Goal: Information Seeking & Learning: Learn about a topic

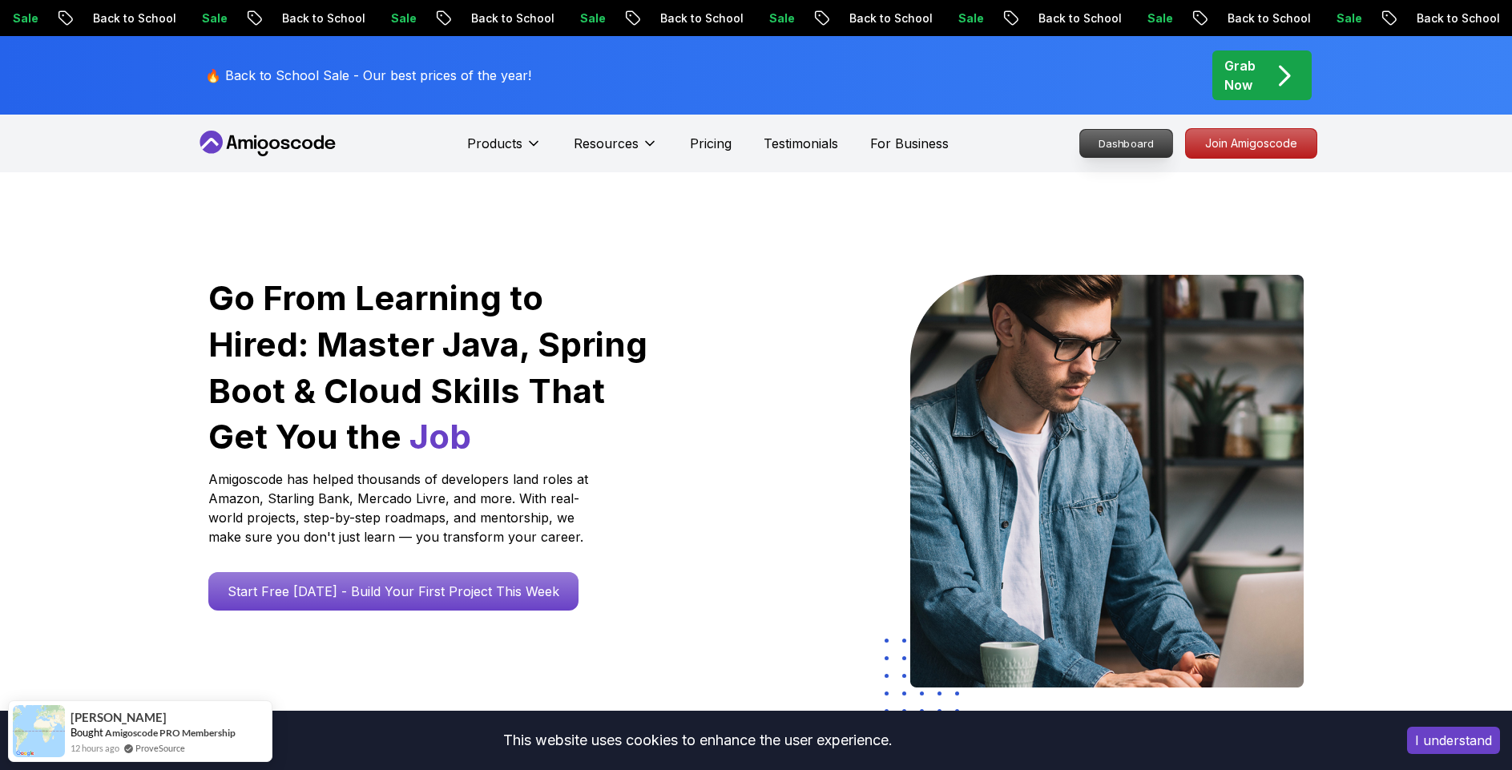
click at [1123, 147] on p "Dashboard" at bounding box center [1126, 143] width 92 height 27
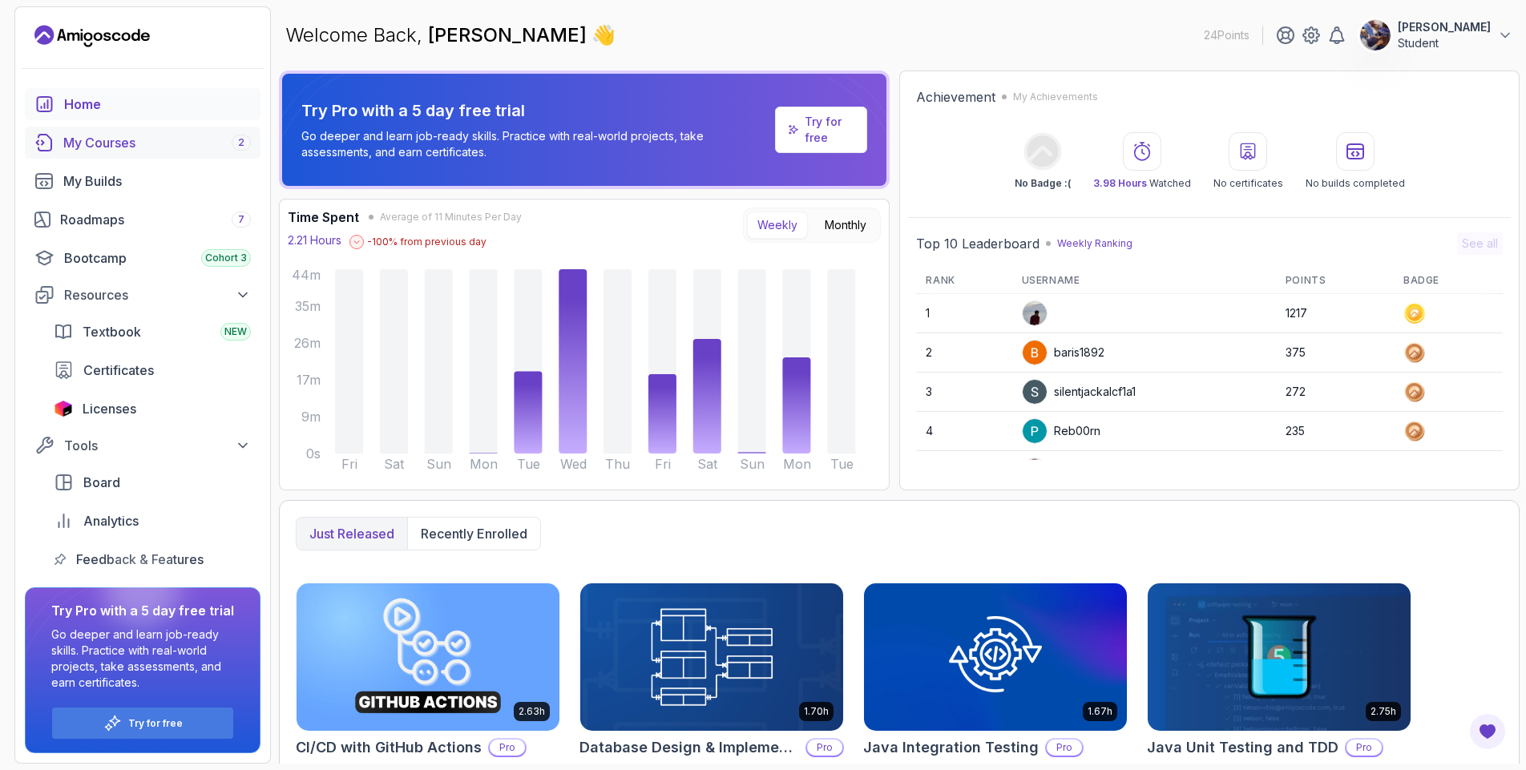
click at [86, 144] on div "My Courses 2" at bounding box center [156, 142] width 187 height 19
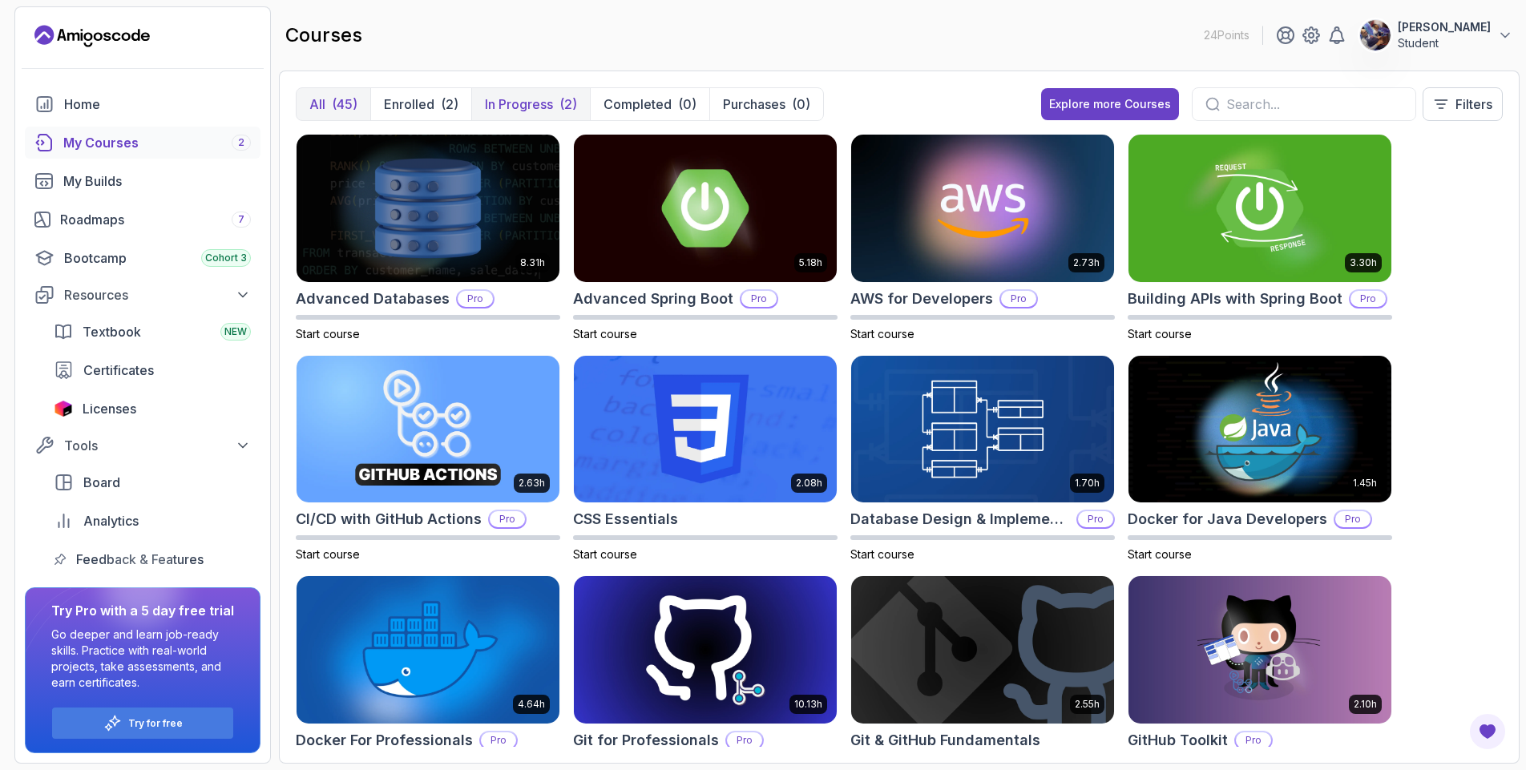
click at [540, 102] on p "In Progress" at bounding box center [519, 104] width 68 height 19
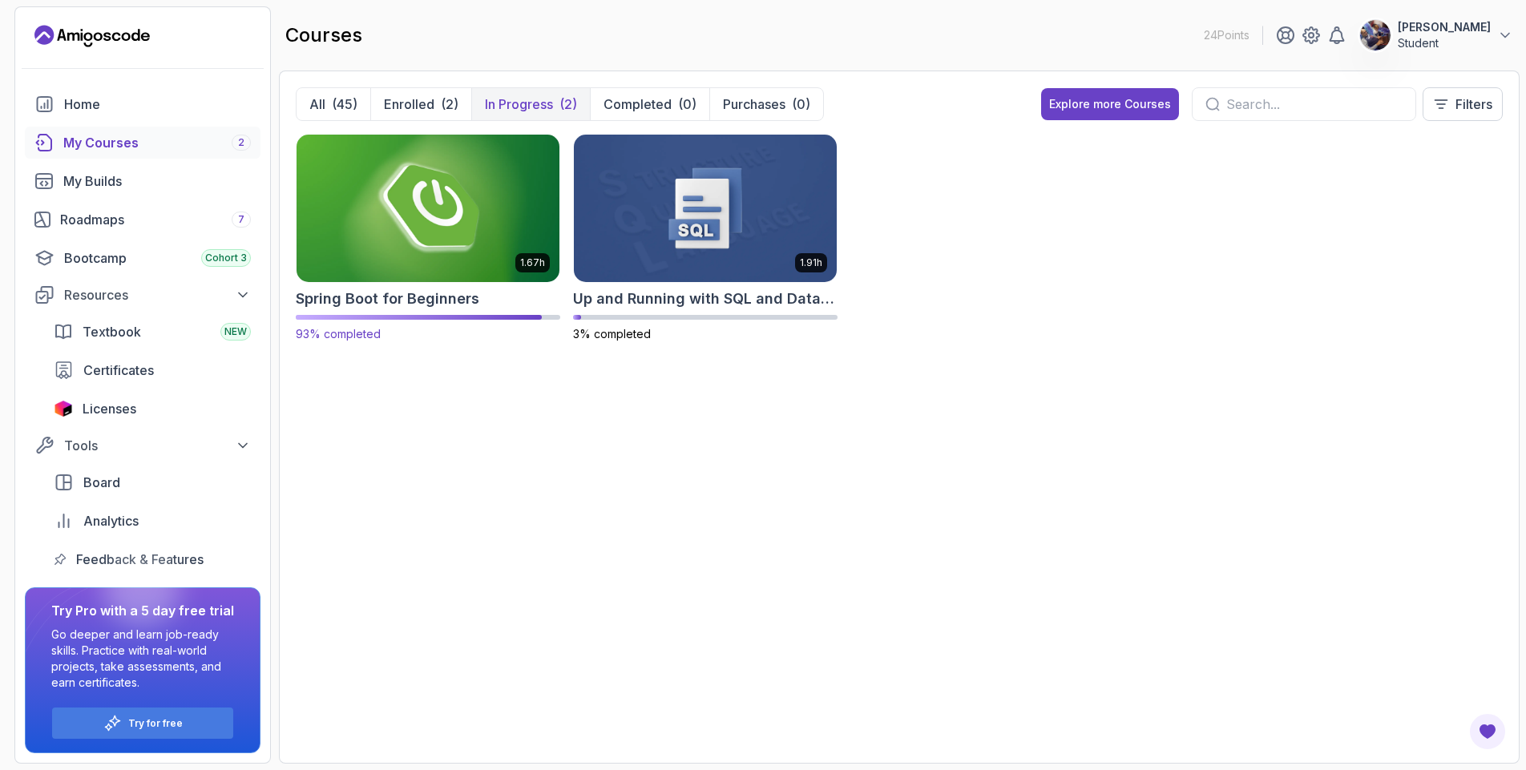
click at [381, 219] on img at bounding box center [428, 208] width 276 height 155
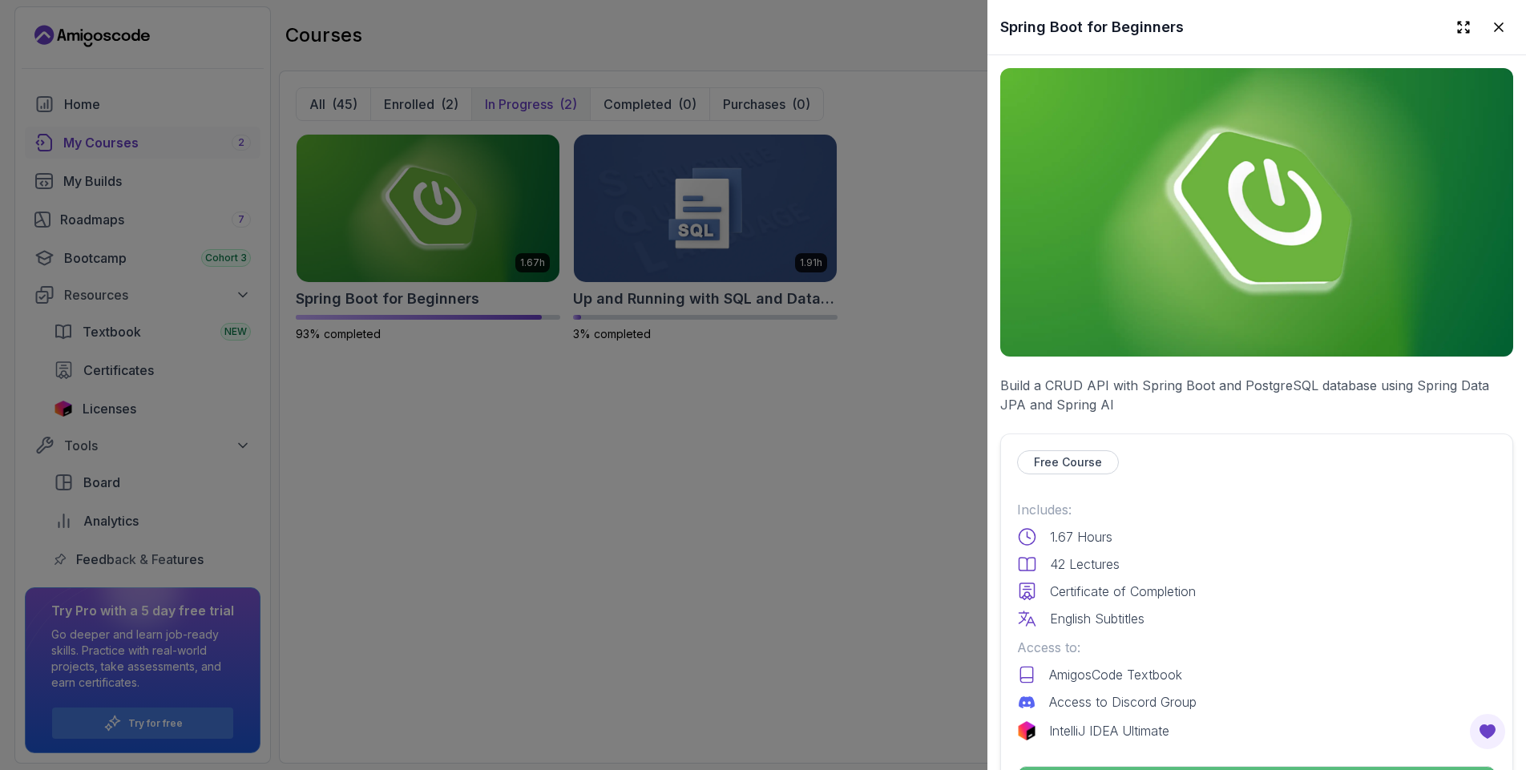
scroll to position [481, 0]
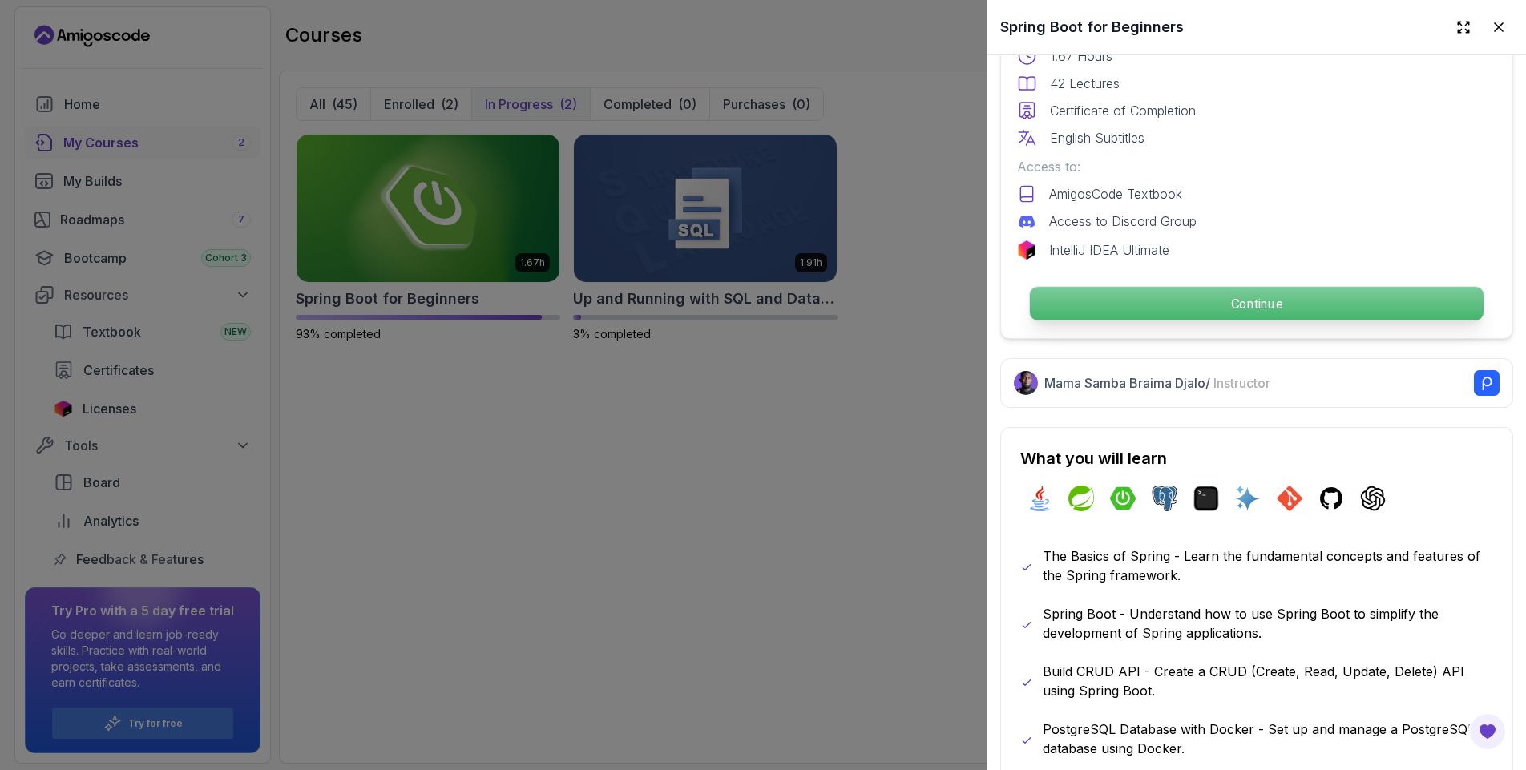
click at [1192, 291] on p "Continue" at bounding box center [1257, 304] width 454 height 34
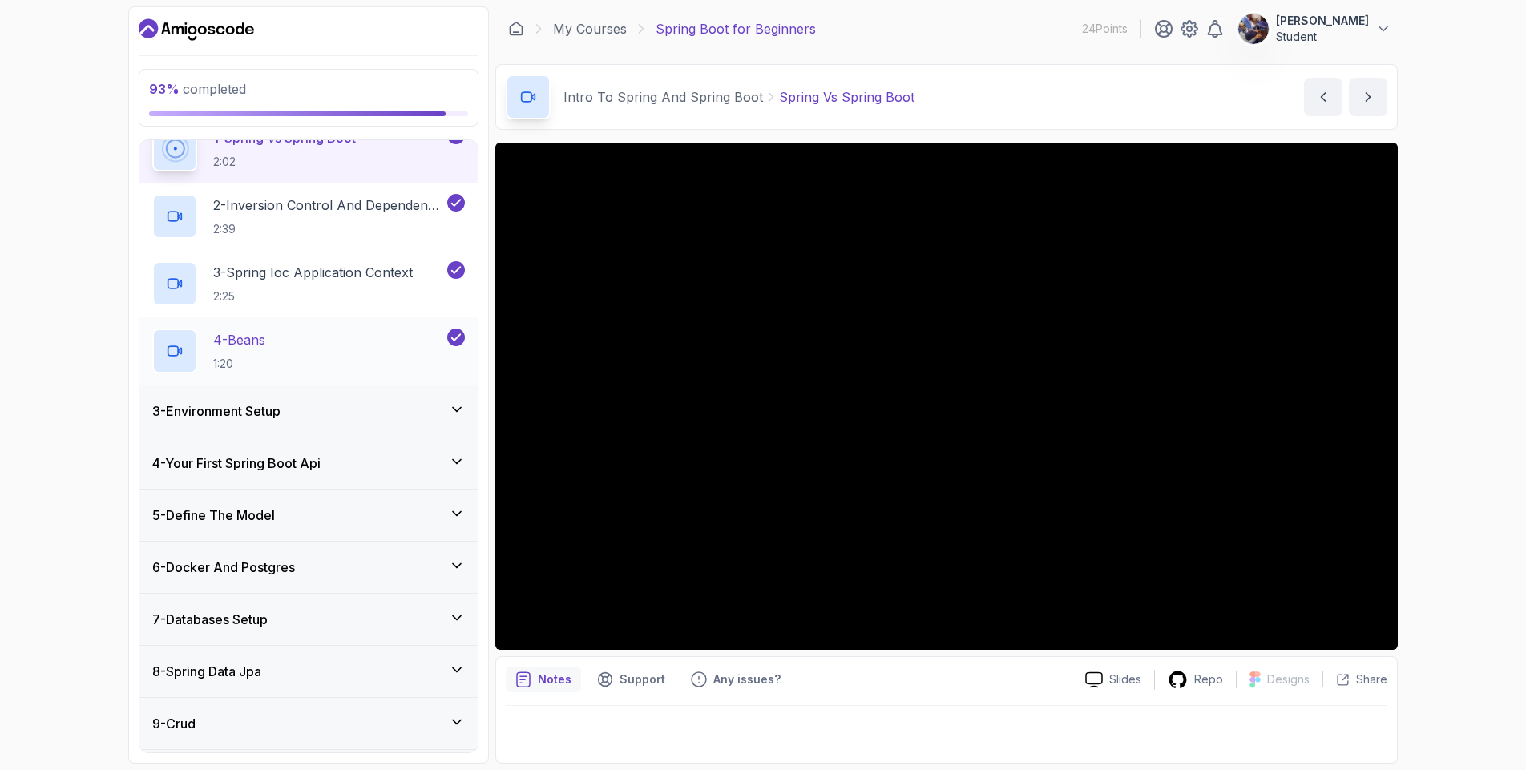
scroll to position [281, 0]
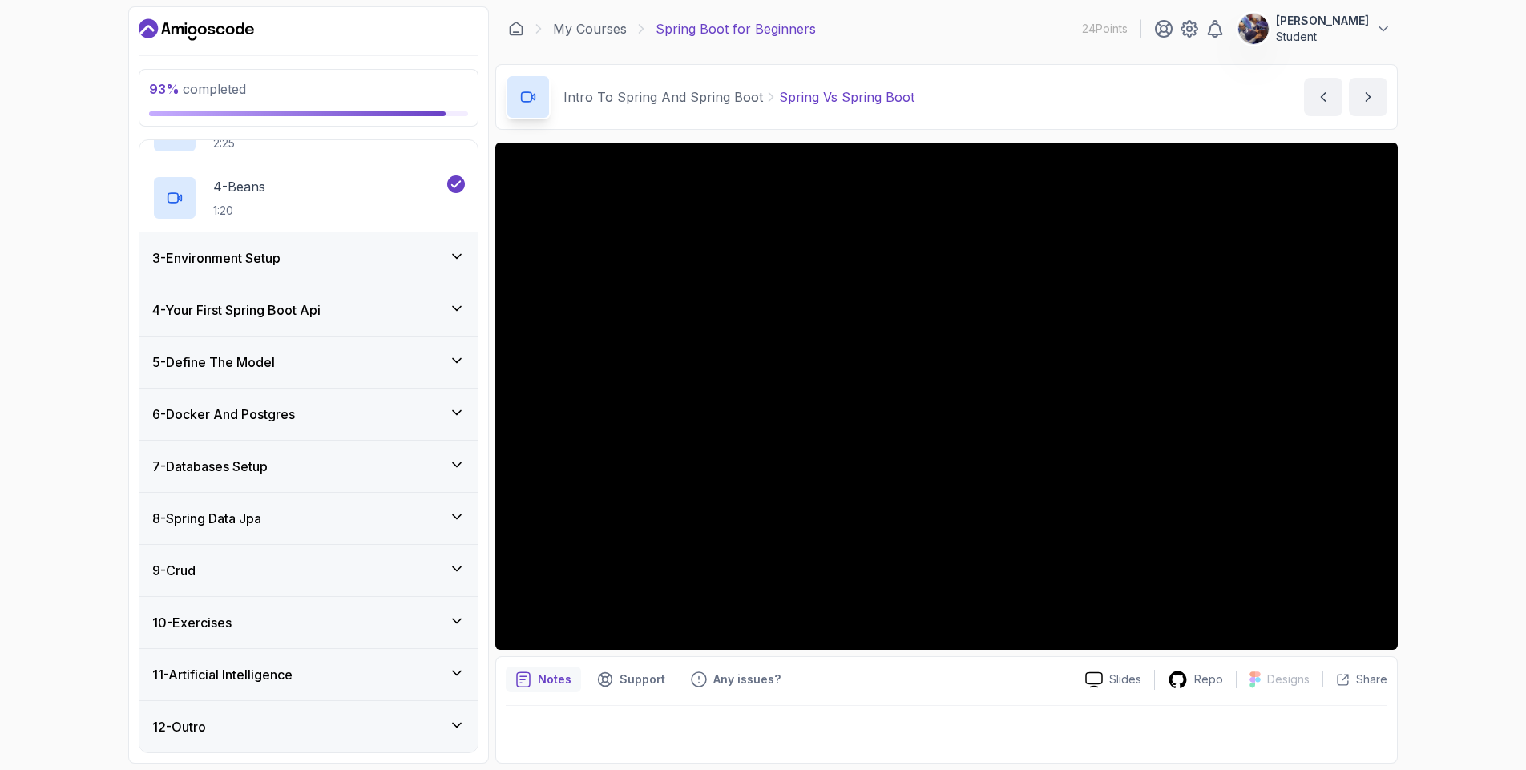
click at [311, 663] on div "11 - Artificial Intelligence" at bounding box center [308, 674] width 338 height 51
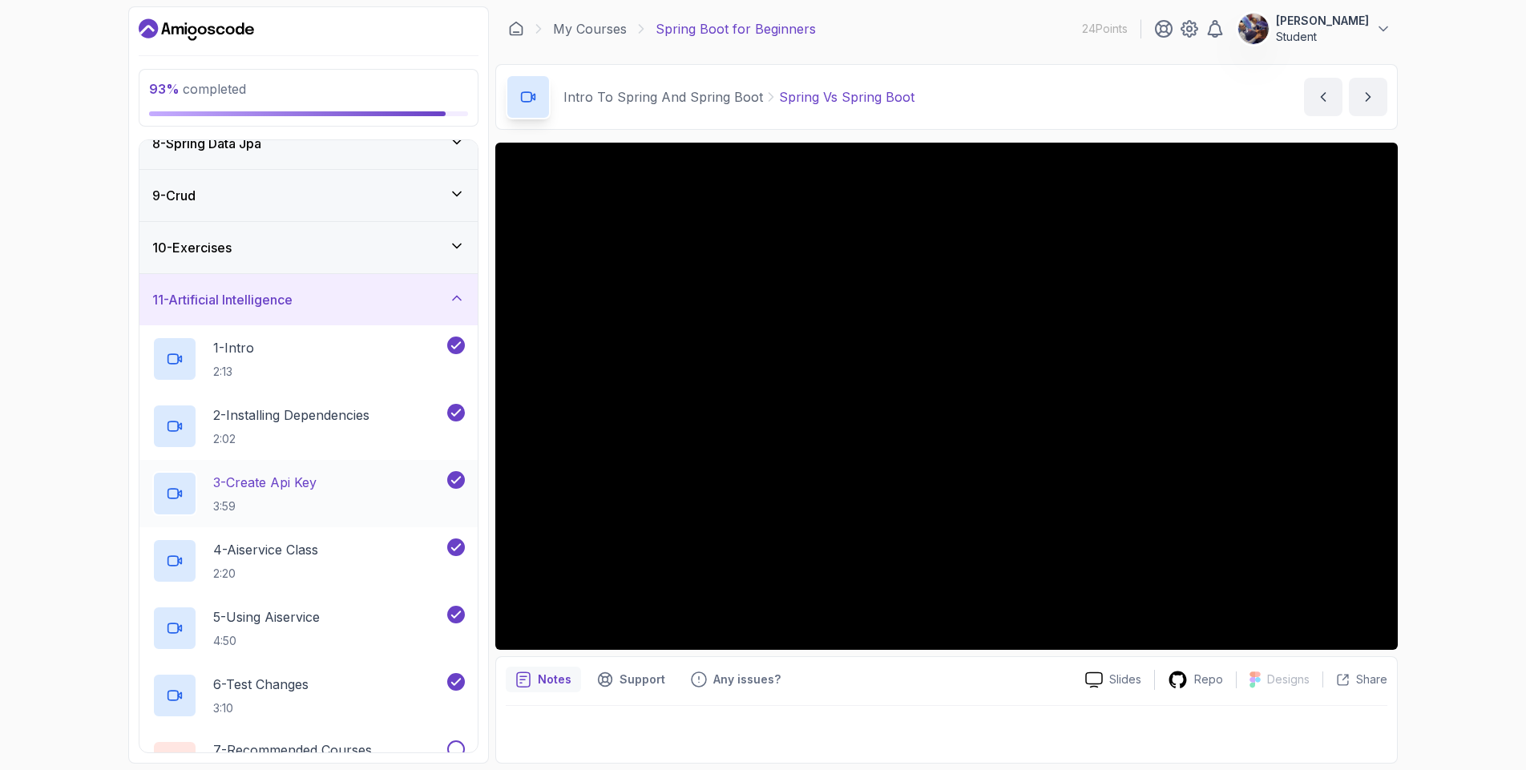
scroll to position [483, 0]
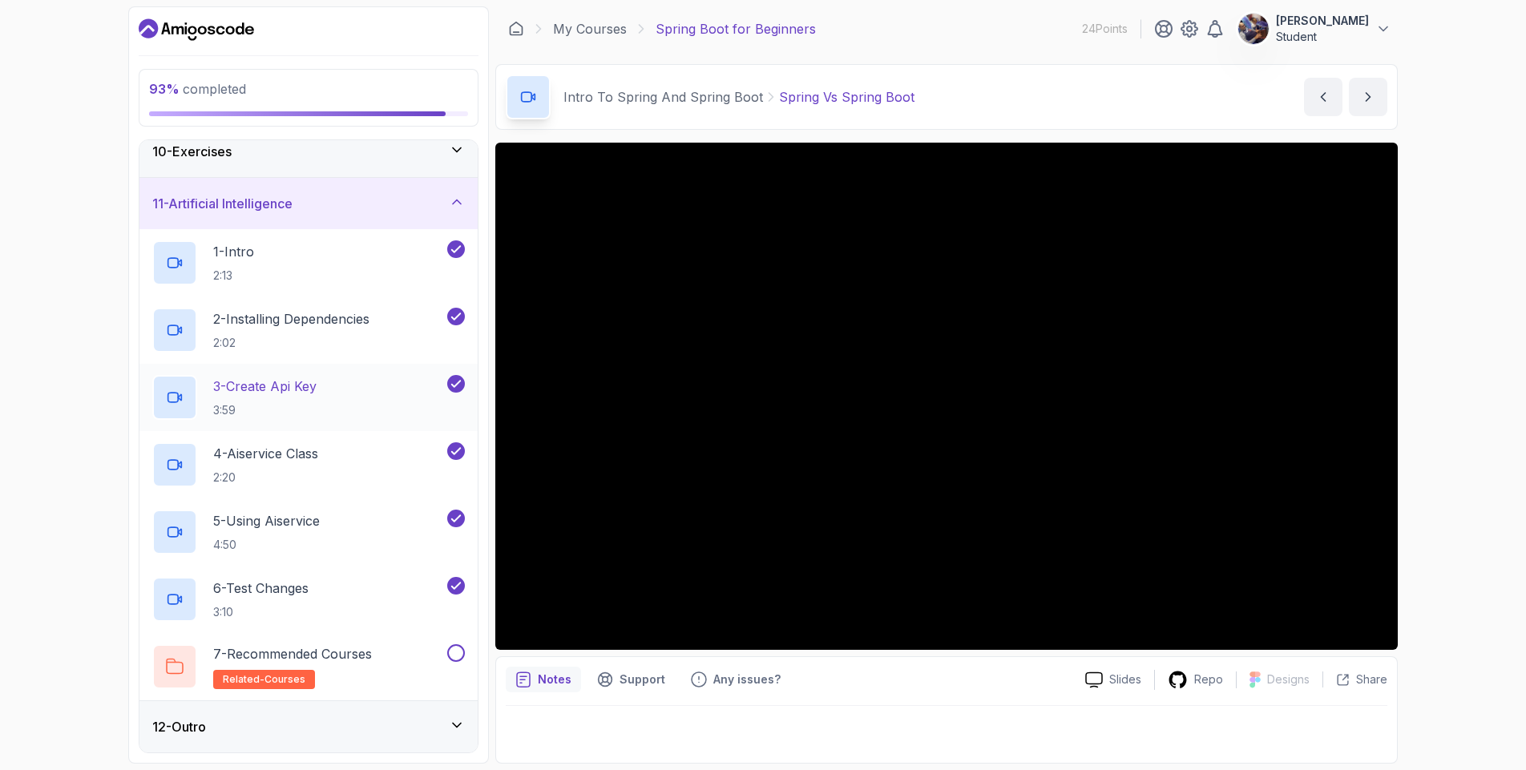
click at [296, 461] on p "4 - Aiservice Class" at bounding box center [265, 453] width 105 height 19
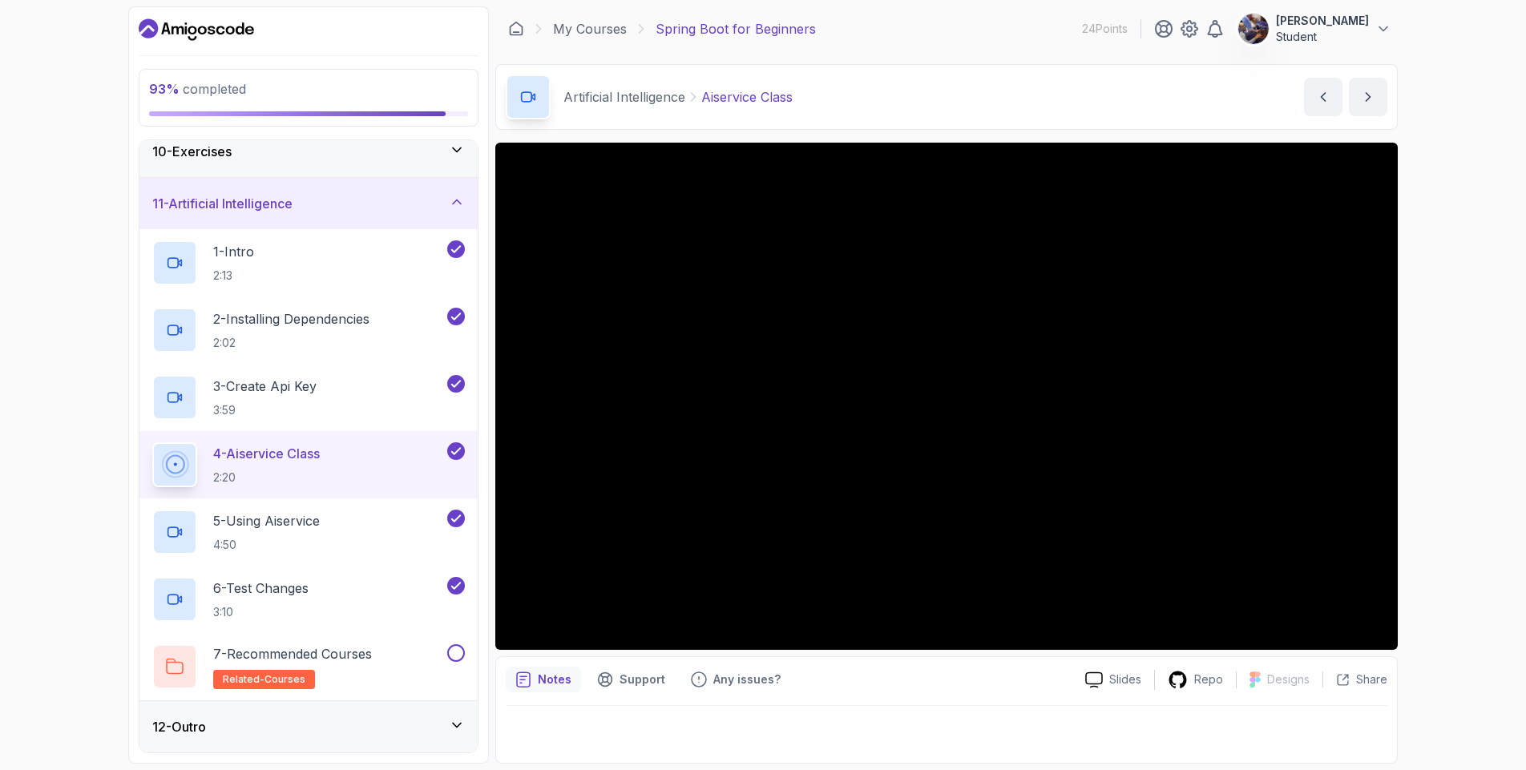
click at [308, 722] on div "12 - Outro" at bounding box center [308, 726] width 312 height 19
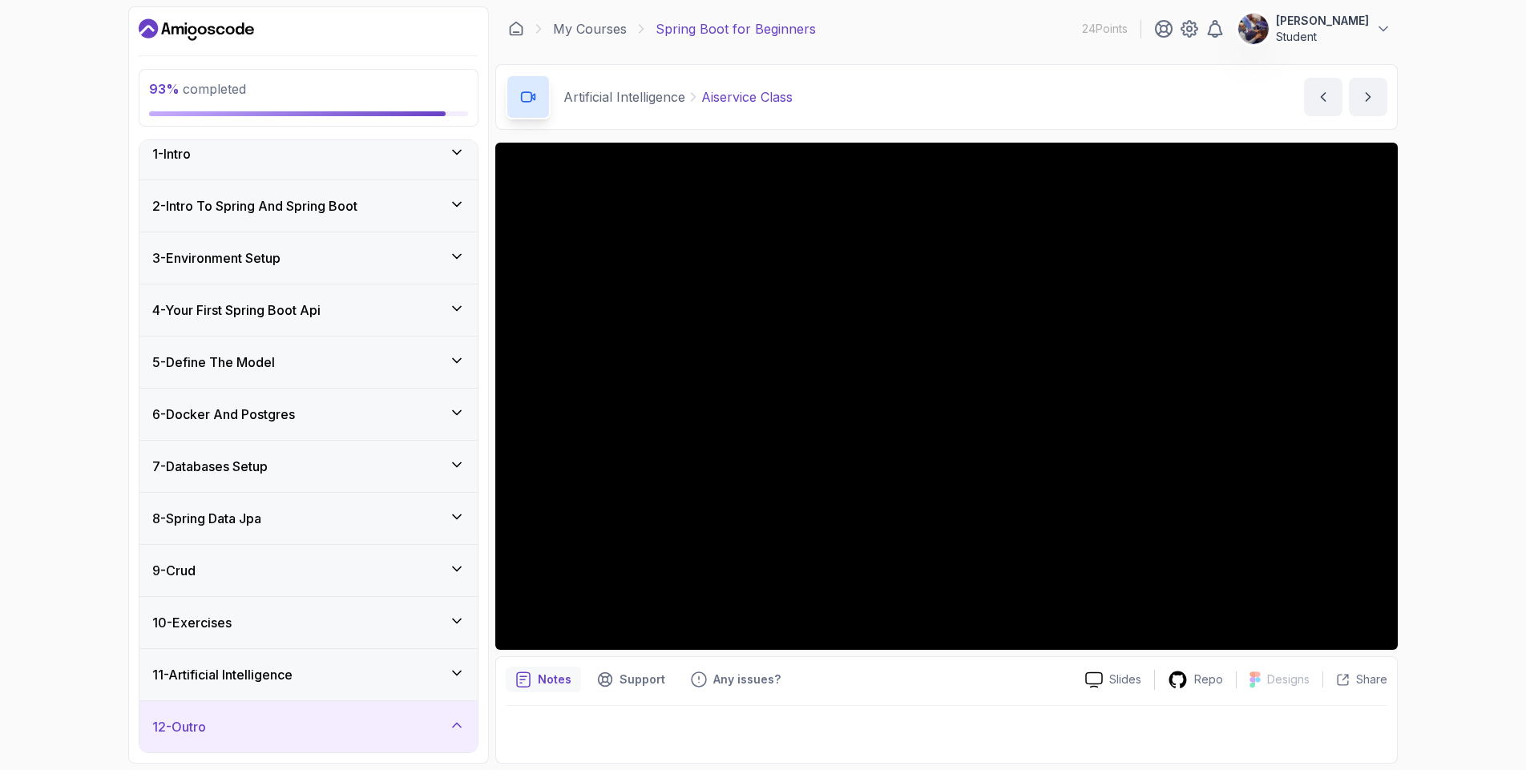
scroll to position [147, 0]
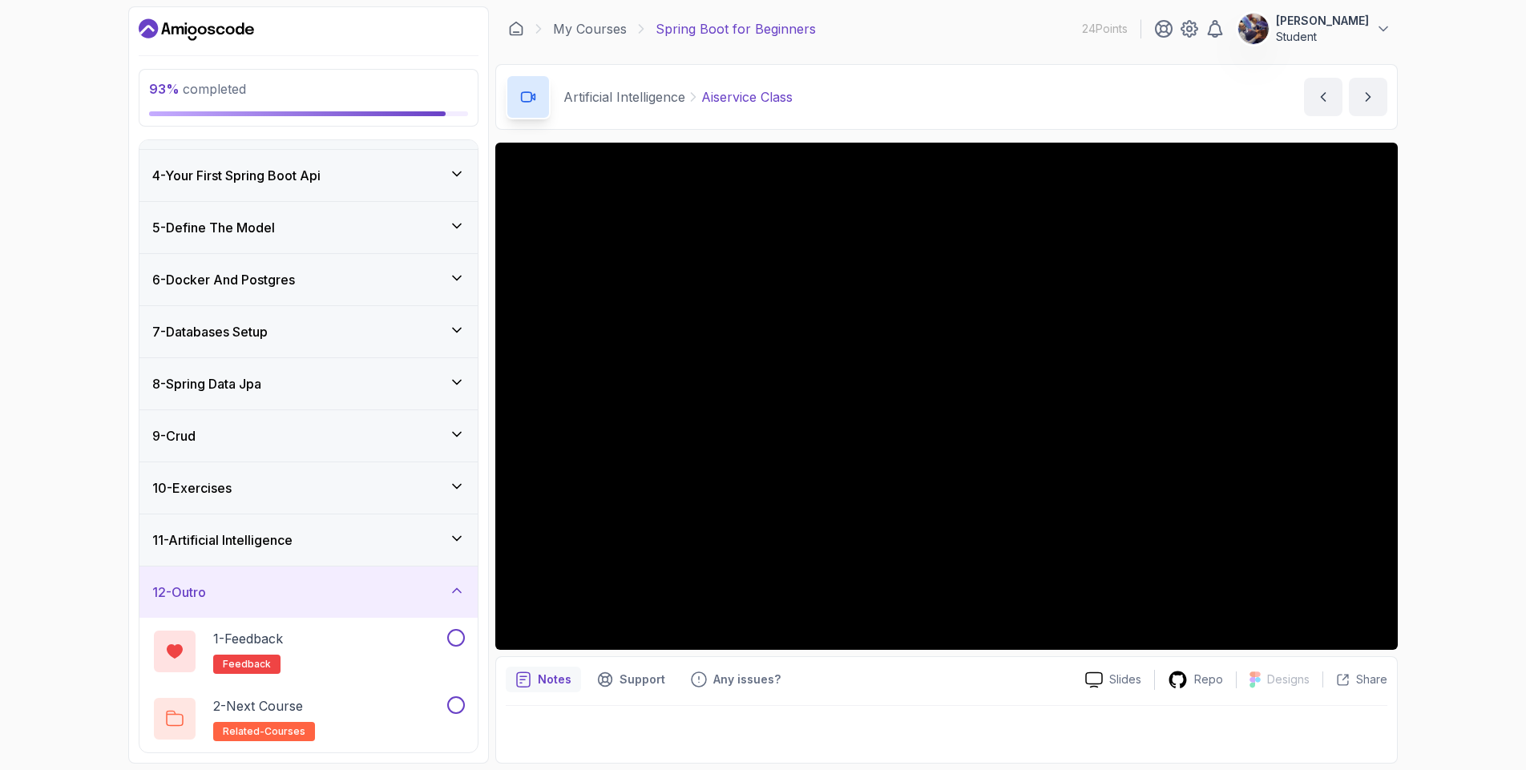
click at [258, 541] on h3 "11 - Artificial Intelligence" at bounding box center [222, 539] width 140 height 19
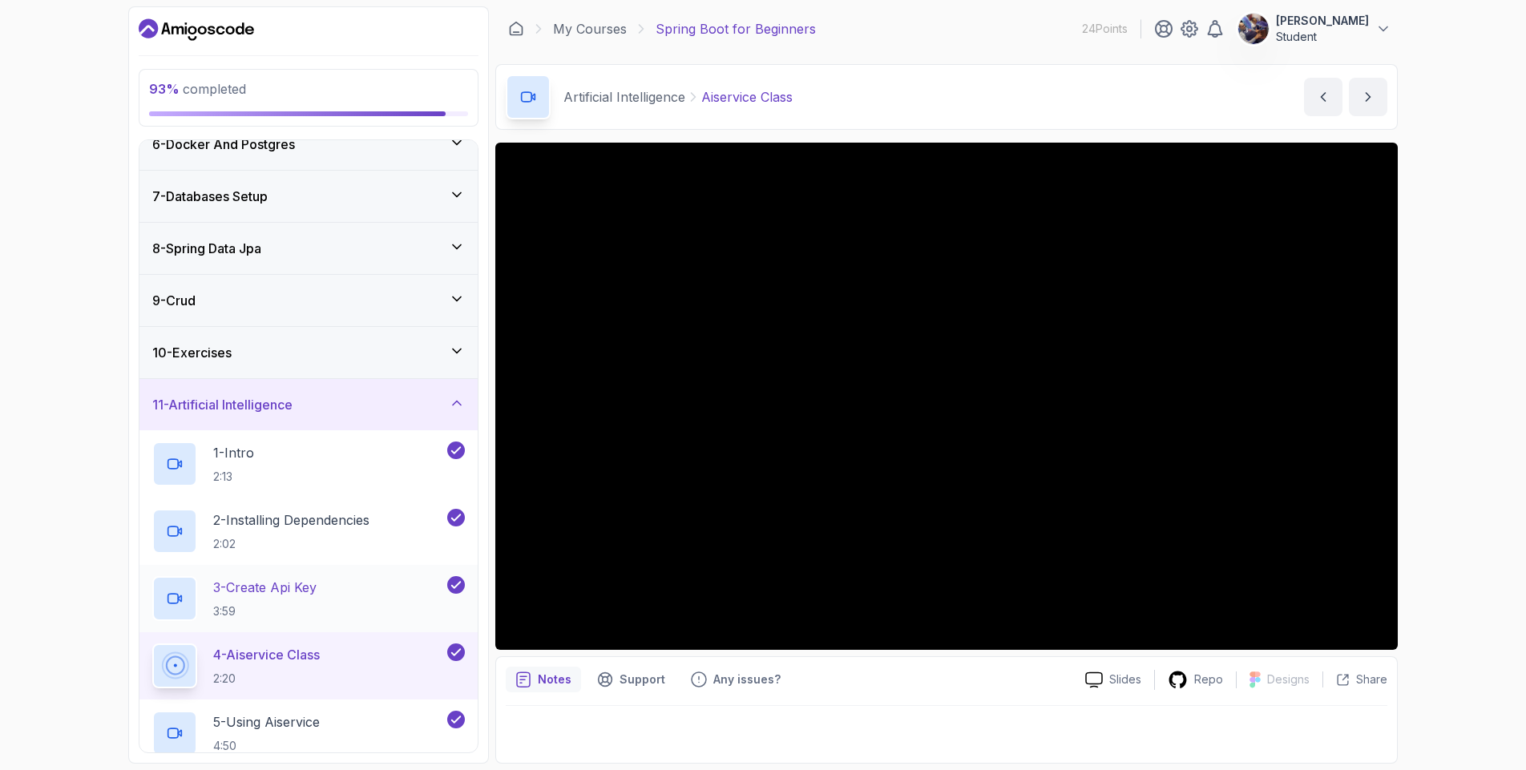
scroll to position [300, 0]
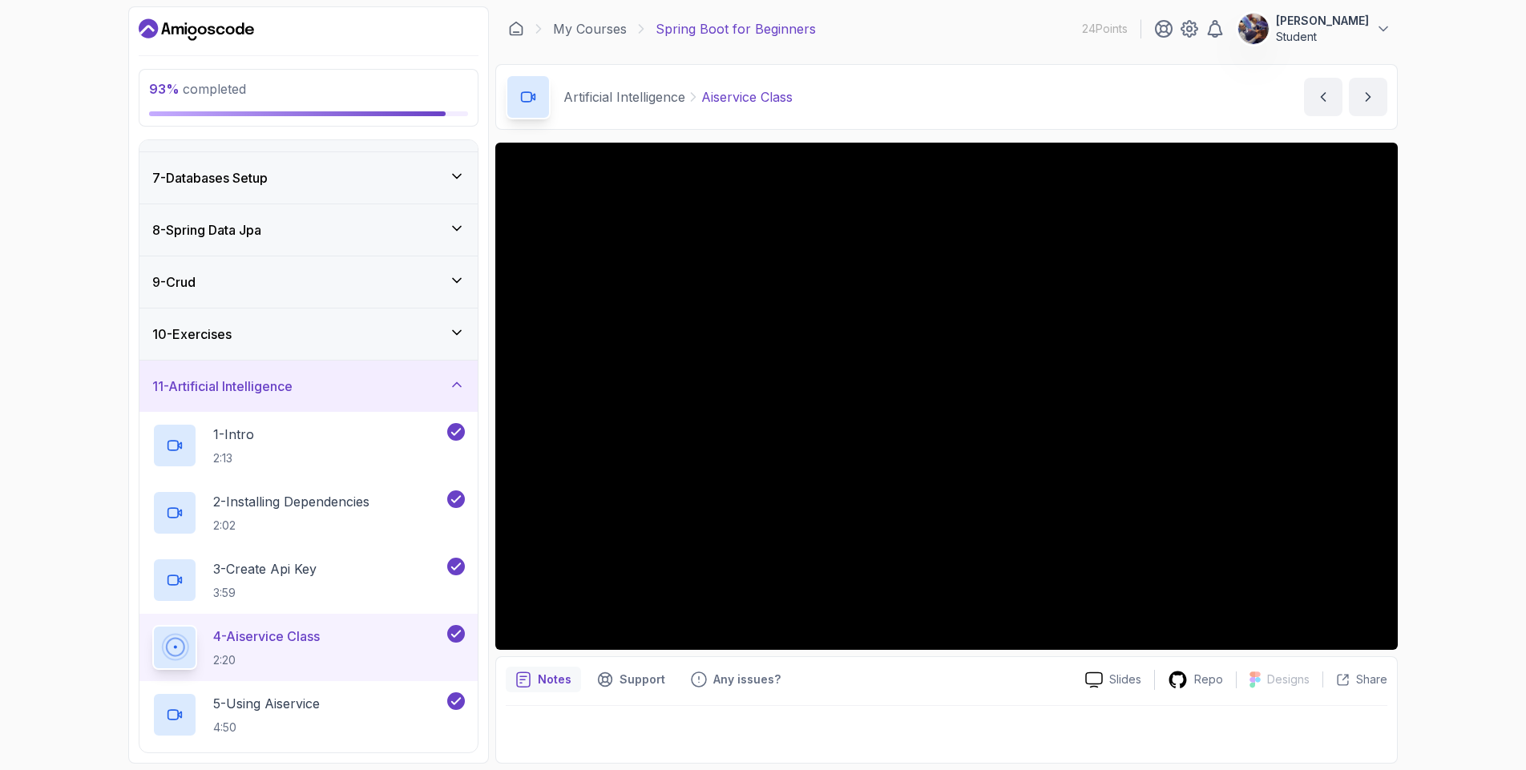
click at [345, 635] on div "4 - Aiservice Class 2:20" at bounding box center [298, 647] width 292 height 45
click at [380, 642] on div "4 - Aiservice Class 2:20" at bounding box center [298, 647] width 292 height 45
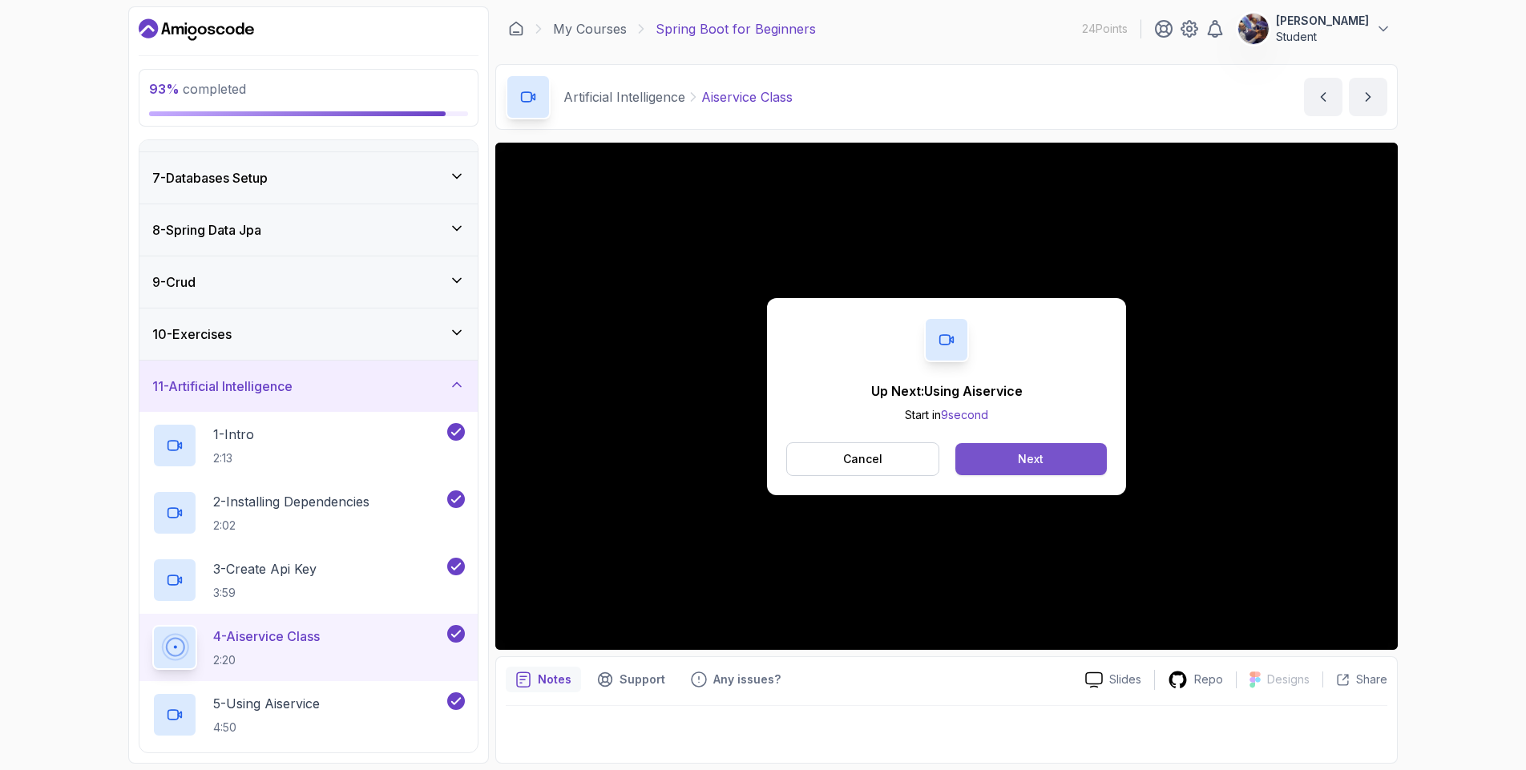
click at [1003, 467] on button "Next" at bounding box center [1030, 459] width 151 height 32
